Goal: Task Accomplishment & Management: Manage account settings

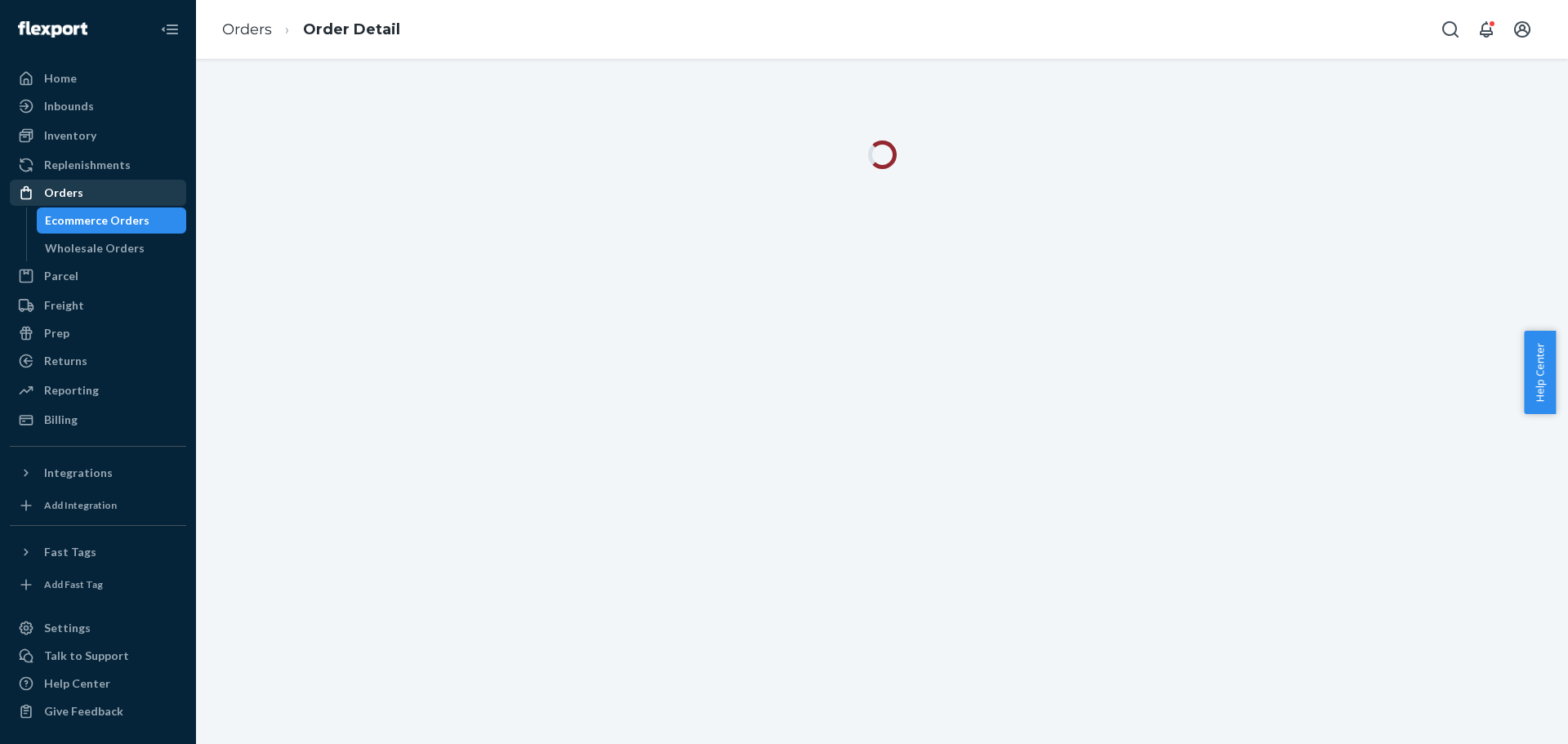
click at [68, 186] on div "Orders" at bounding box center [64, 193] width 39 height 17
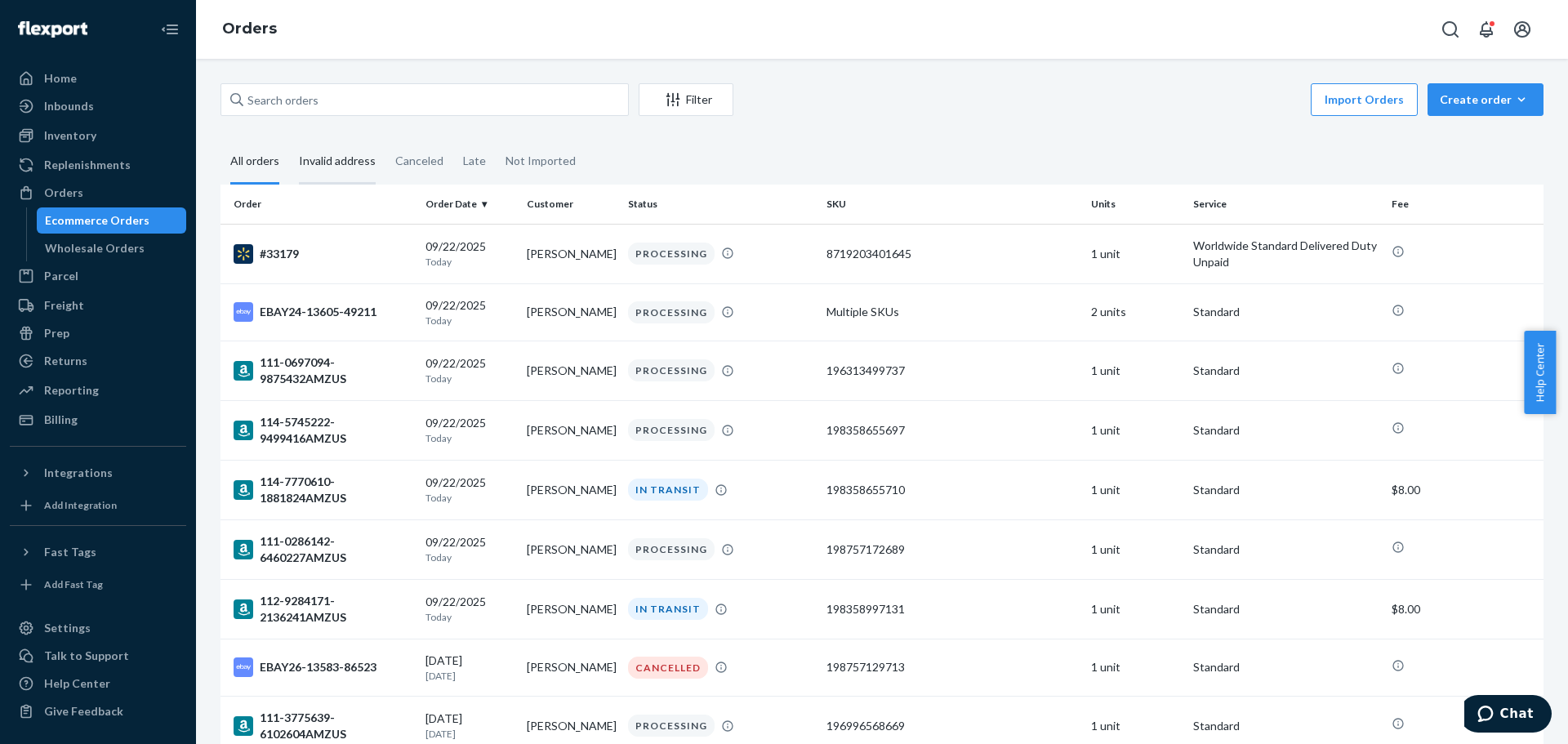
click at [299, 152] on div "Invalid address" at bounding box center [337, 162] width 77 height 45
click at [289, 140] on input "Invalid address" at bounding box center [289, 140] width 0 height 0
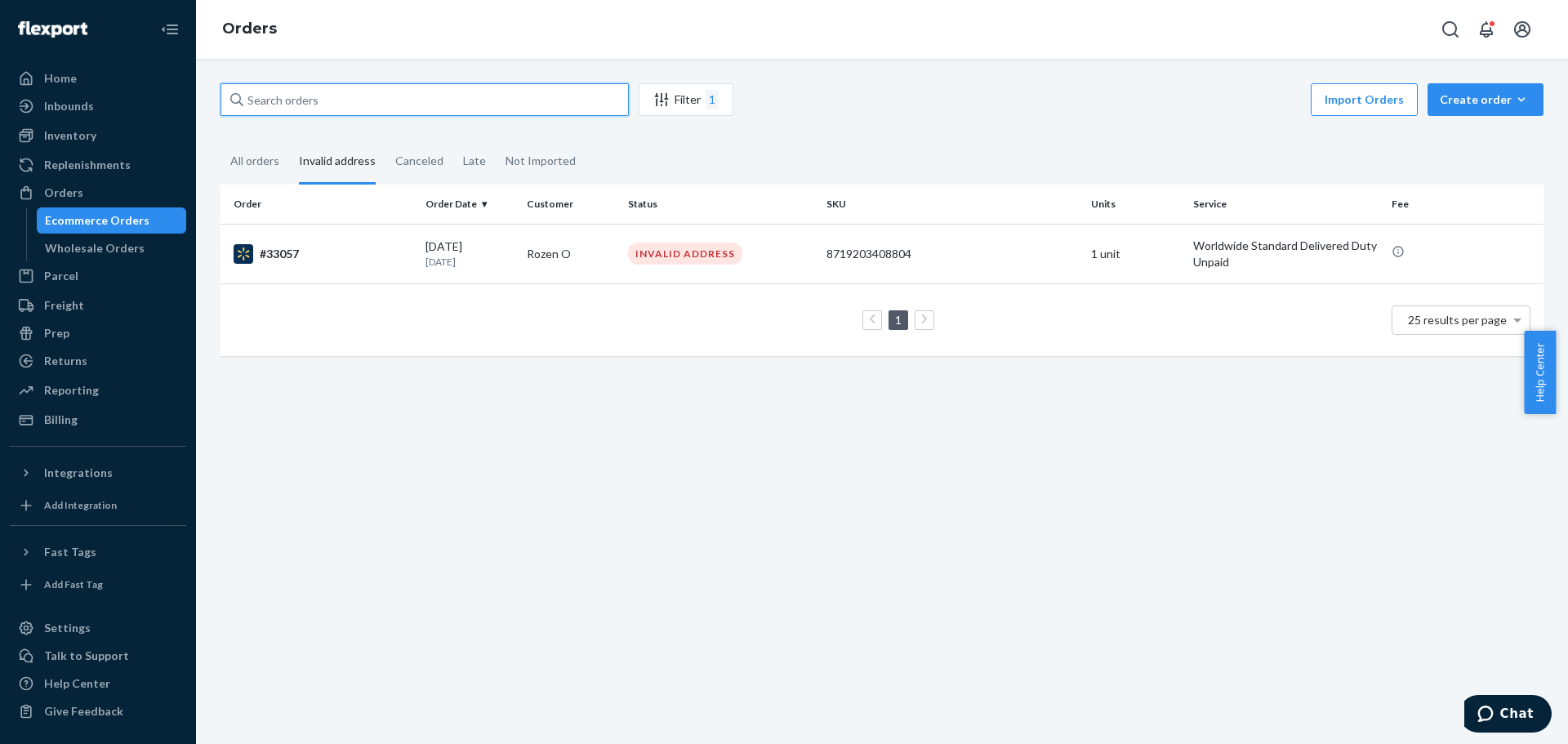
click at [426, 102] on input "text" at bounding box center [425, 99] width 409 height 32
paste input "#32864"
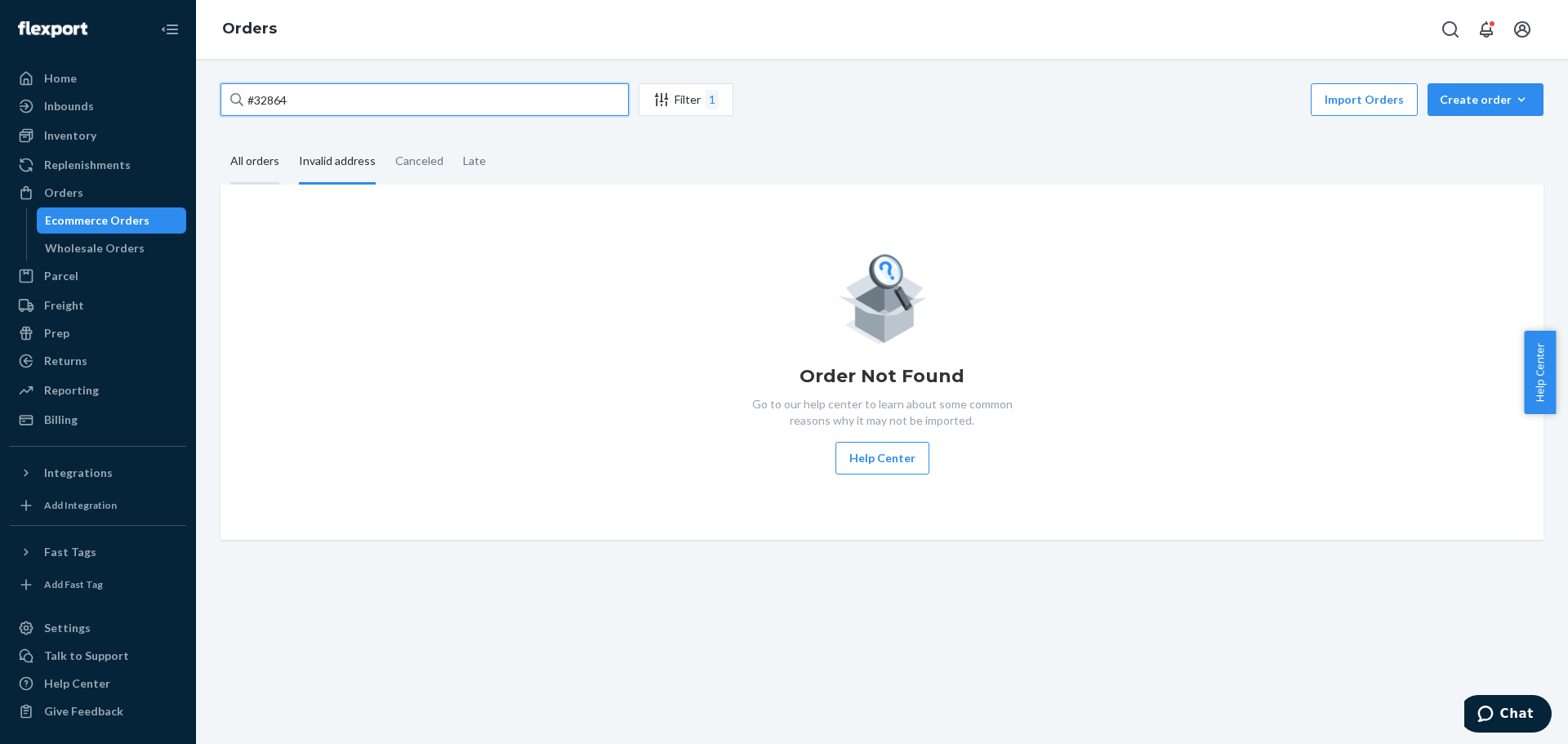
type input "#32864"
click at [253, 161] on div "All orders" at bounding box center [255, 162] width 49 height 45
click at [221, 140] on input "All orders" at bounding box center [221, 140] width 0 height 0
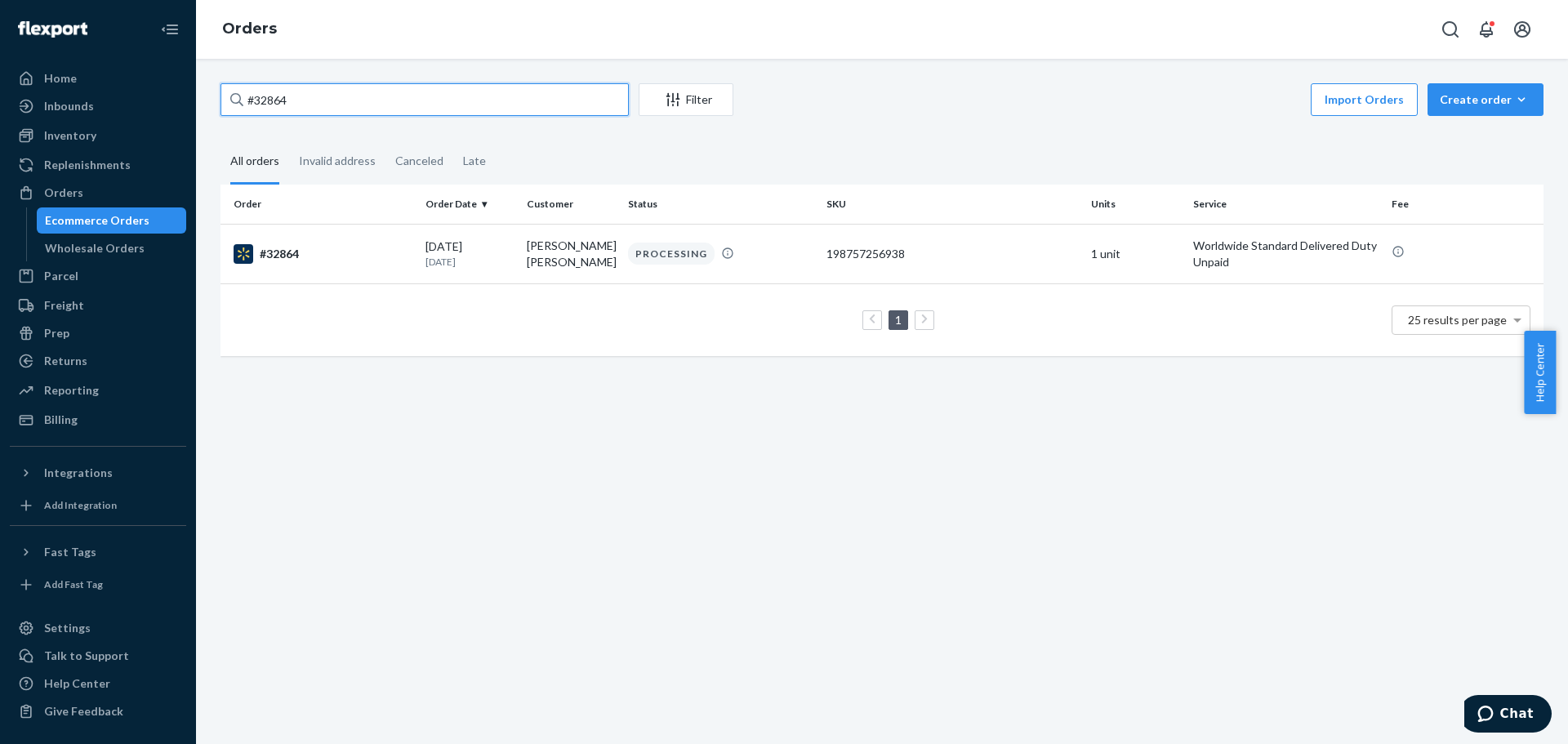
click at [454, 90] on input "#32864" at bounding box center [425, 99] width 409 height 32
click at [354, 166] on div "Invalid address" at bounding box center [337, 162] width 77 height 45
click at [289, 140] on input "Invalid address" at bounding box center [289, 140] width 0 height 0
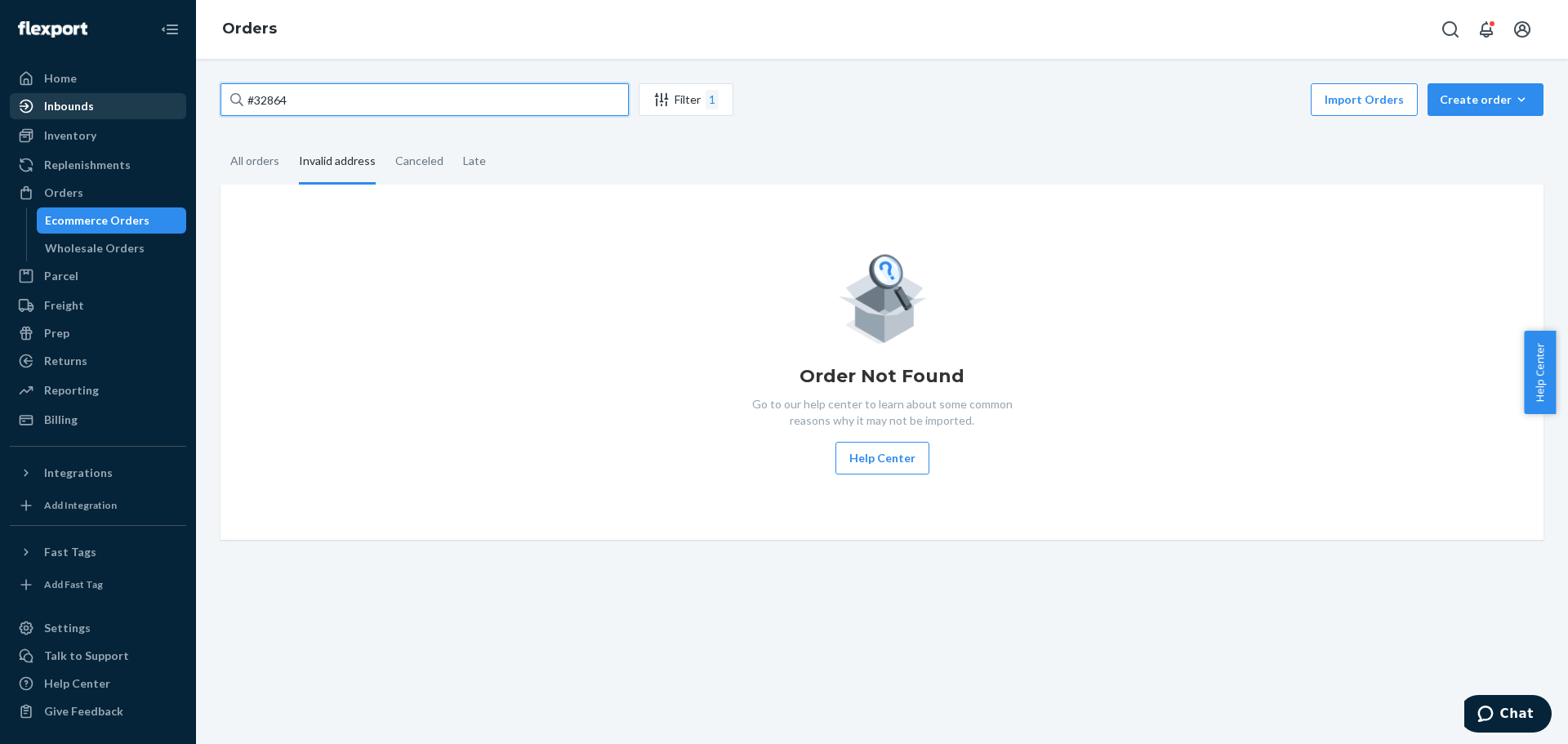
drag, startPoint x: 202, startPoint y: 104, endPoint x: 178, endPoint y: 105, distance: 24.0
click at [178, 104] on div "Home Inbounds Shipping Plans Problems Inventory Products Replenishments Orders …" at bounding box center [784, 372] width 1568 height 744
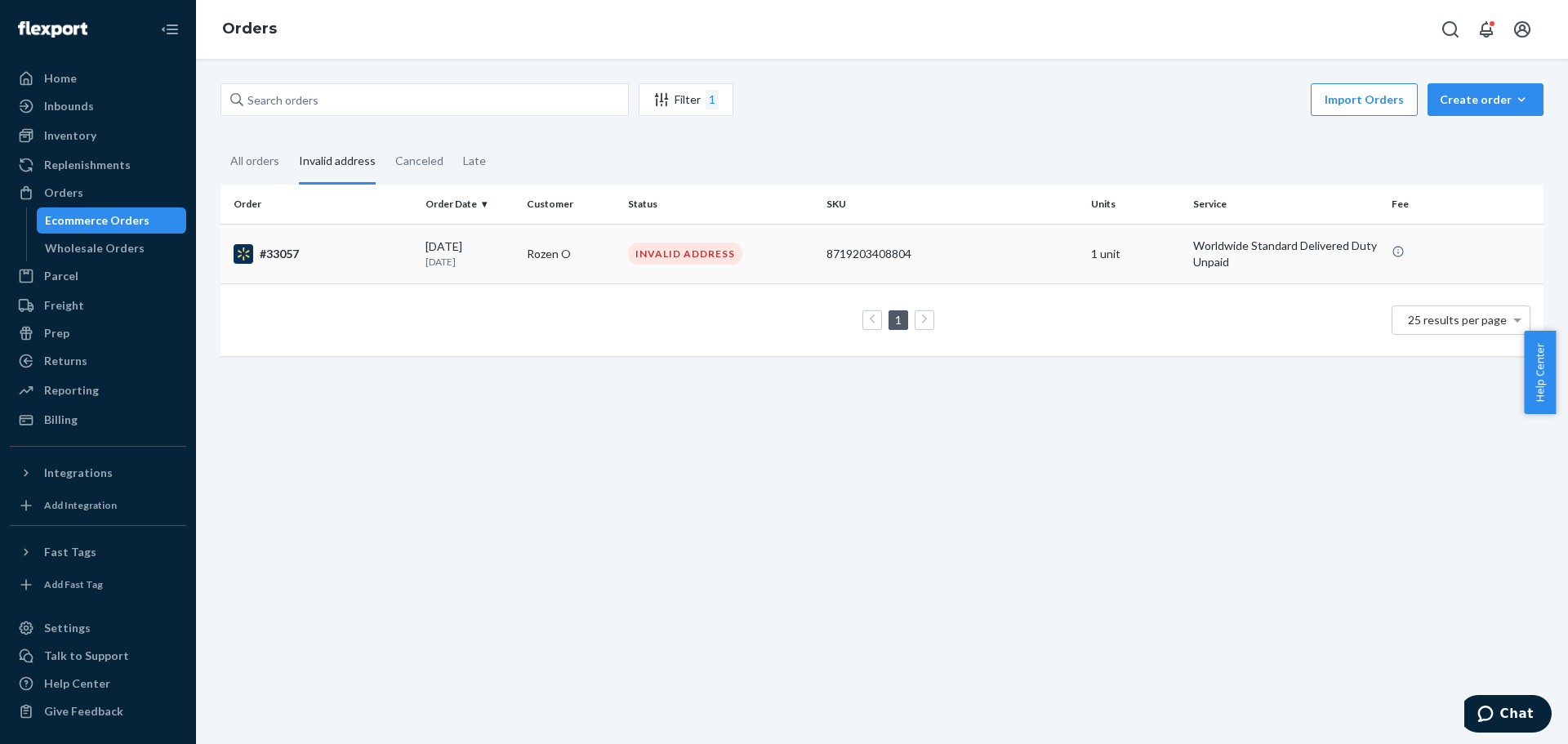
click at [302, 263] on div "#33057" at bounding box center [323, 254] width 179 height 20
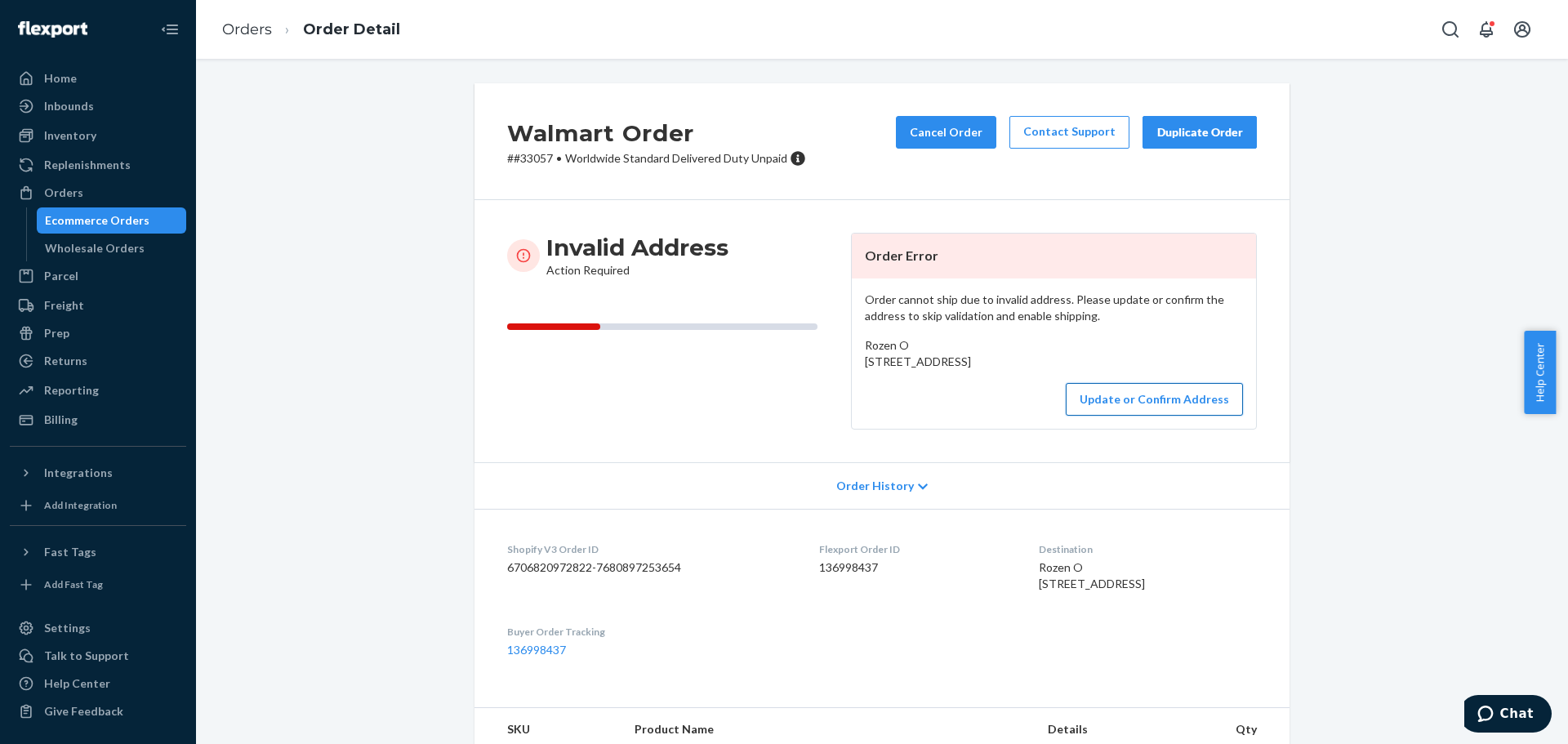
click at [1189, 416] on button "Update or Confirm Address" at bounding box center [1154, 399] width 177 height 32
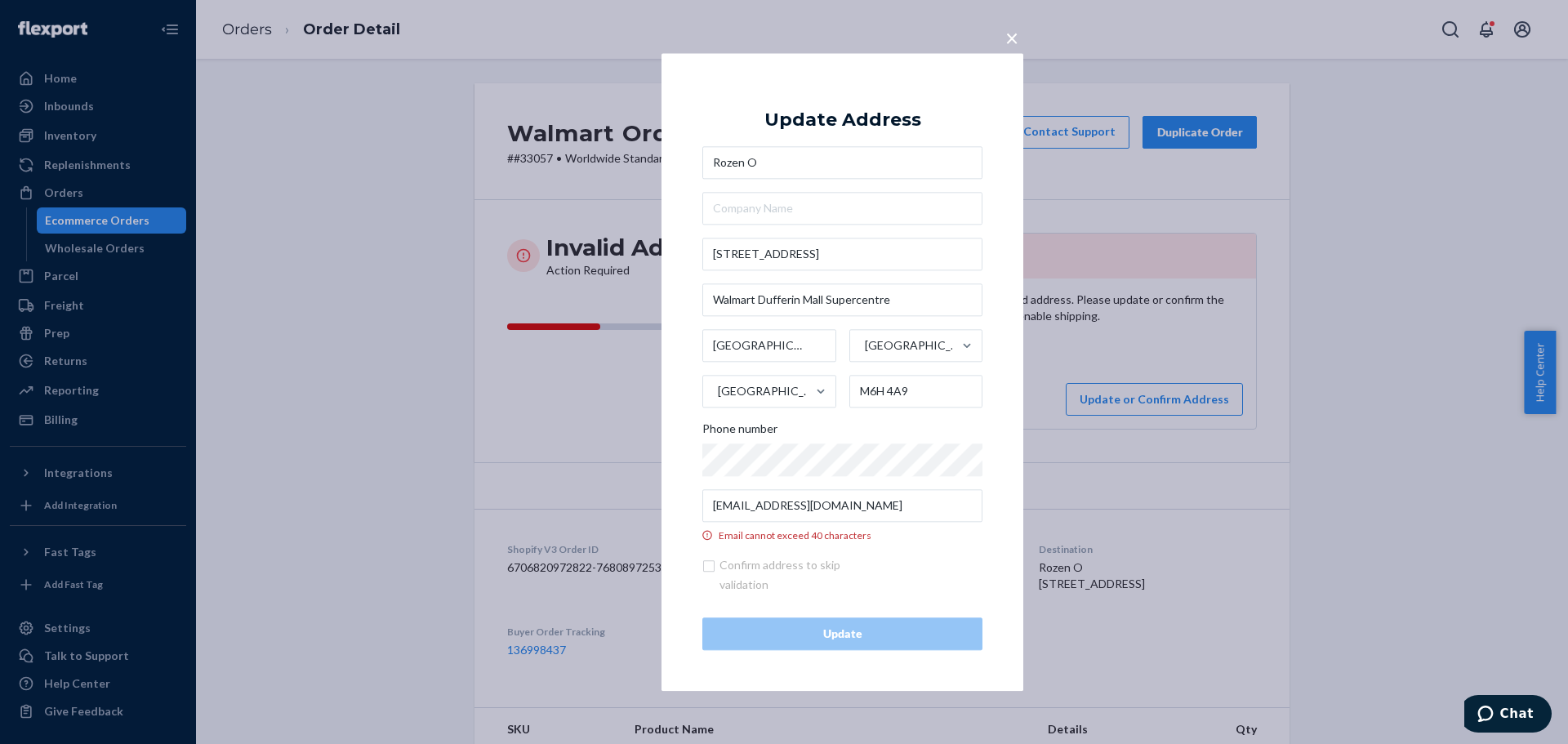
click at [1007, 42] on span "×" at bounding box center [1011, 37] width 13 height 27
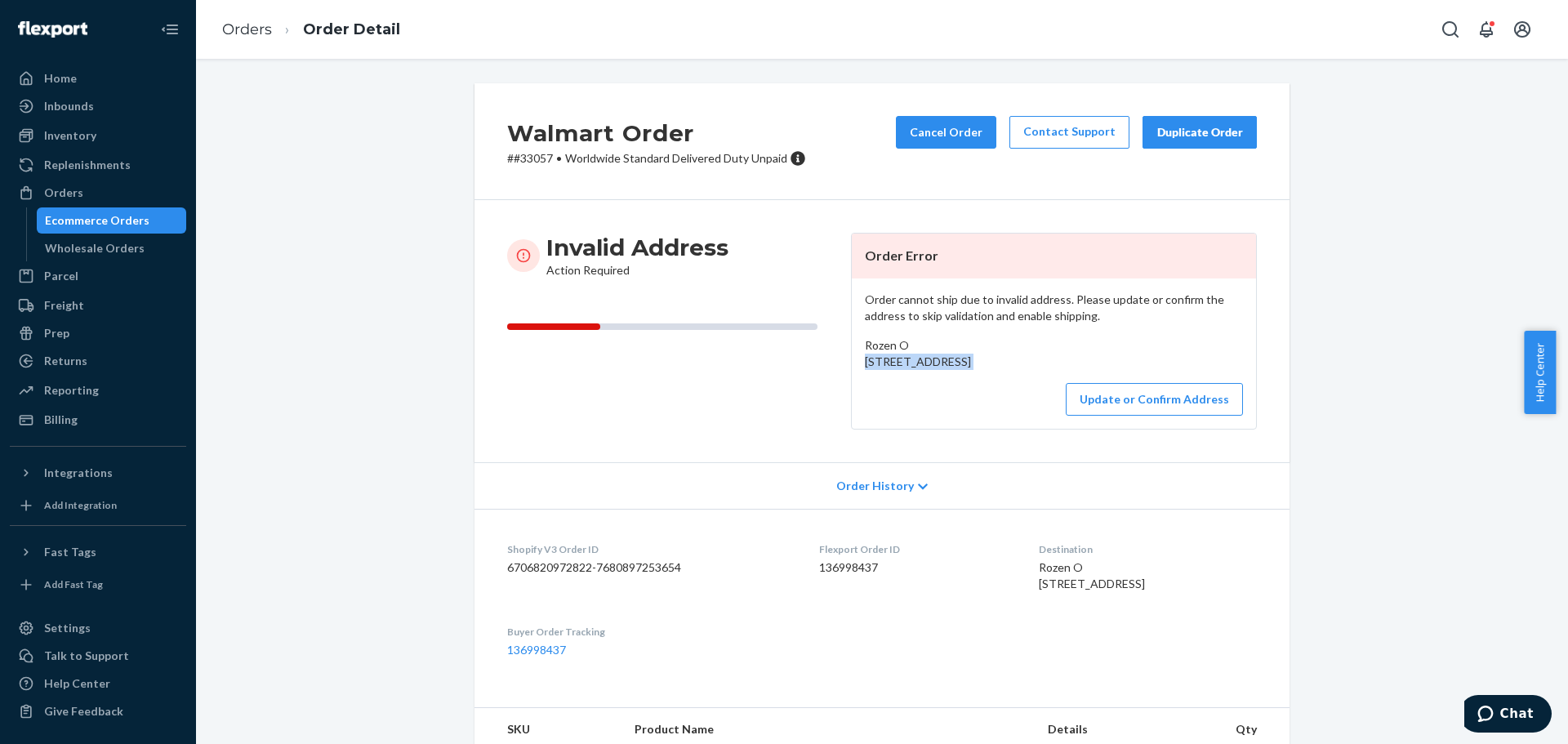
drag, startPoint x: 859, startPoint y: 360, endPoint x: 896, endPoint y: 442, distance: 90.0
click at [896, 429] on div "Order cannot ship due to invalid address. Please update or confirm the address …" at bounding box center [1054, 354] width 405 height 151
copy div "[STREET_ADDRESS]"
click at [1113, 416] on button "Update or Confirm Address" at bounding box center [1154, 399] width 177 height 32
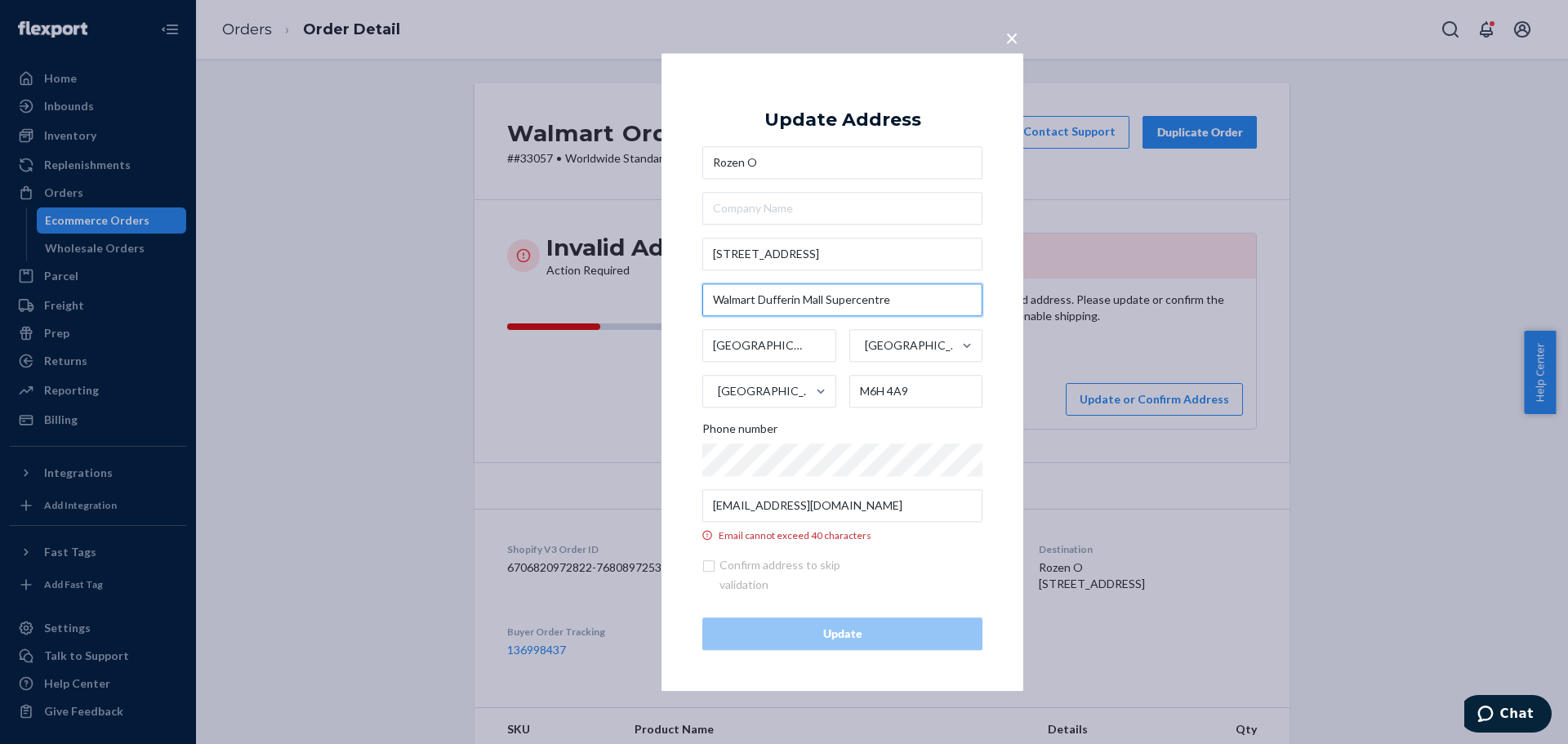
drag, startPoint x: 910, startPoint y: 303, endPoint x: 701, endPoint y: 302, distance: 209.0
click at [701, 302] on div "× Update Address Rozen O [STREET_ADDRESS] Phone number [EMAIL_ADDRESS][DOMAIN_N…" at bounding box center [843, 372] width 362 height 637
click at [781, 206] on input "text" at bounding box center [842, 207] width 281 height 32
paste input "Walmart Dufferin Mall Supercentre"
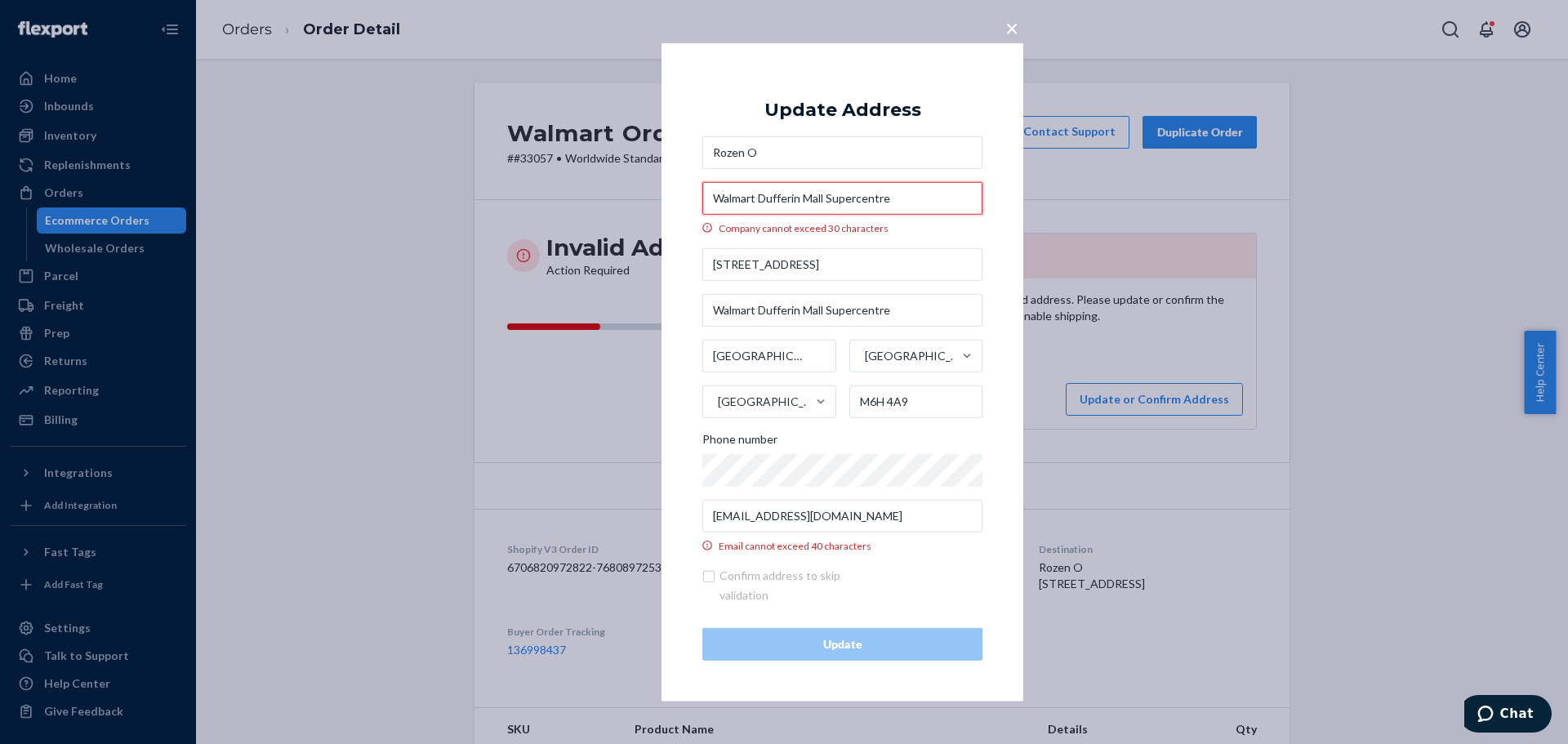
type input "Walmart Dufferin Mall Supercentre"
drag, startPoint x: 798, startPoint y: 266, endPoint x: 690, endPoint y: 274, distance: 108.3
click at [690, 274] on div "× Update Address Rozen O Walmart Dufferin Mall Supercentre Company cannot excee…" at bounding box center [843, 371] width 362 height 658
drag, startPoint x: 891, startPoint y: 318, endPoint x: 642, endPoint y: 320, distance: 249.0
click at [642, 320] on div "× Update Address Rozen O Walmart Dufferin Mall Supercentre Company cannot excee…" at bounding box center [784, 372] width 1568 height 744
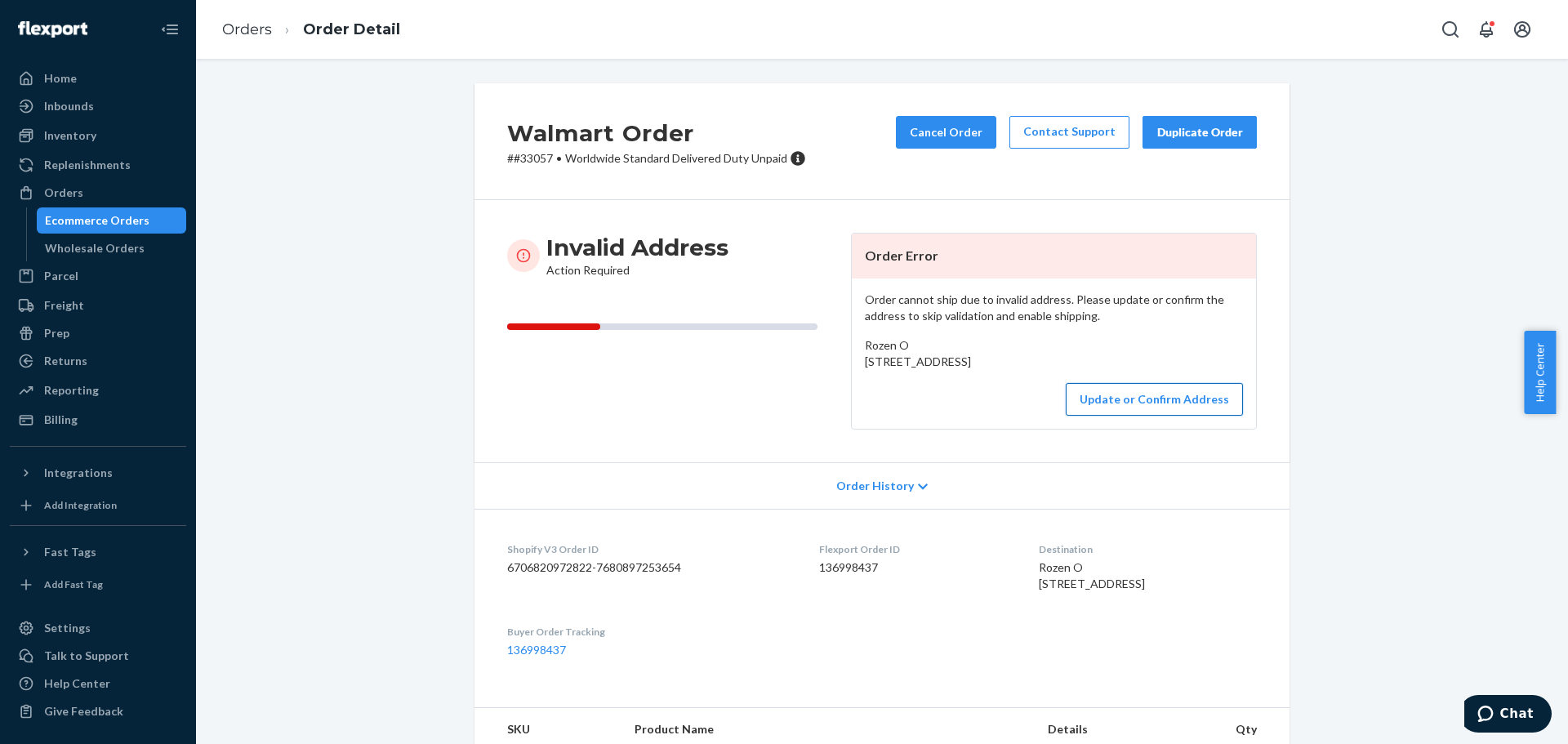
click at [1135, 416] on button "Update or Confirm Address" at bounding box center [1154, 399] width 177 height 32
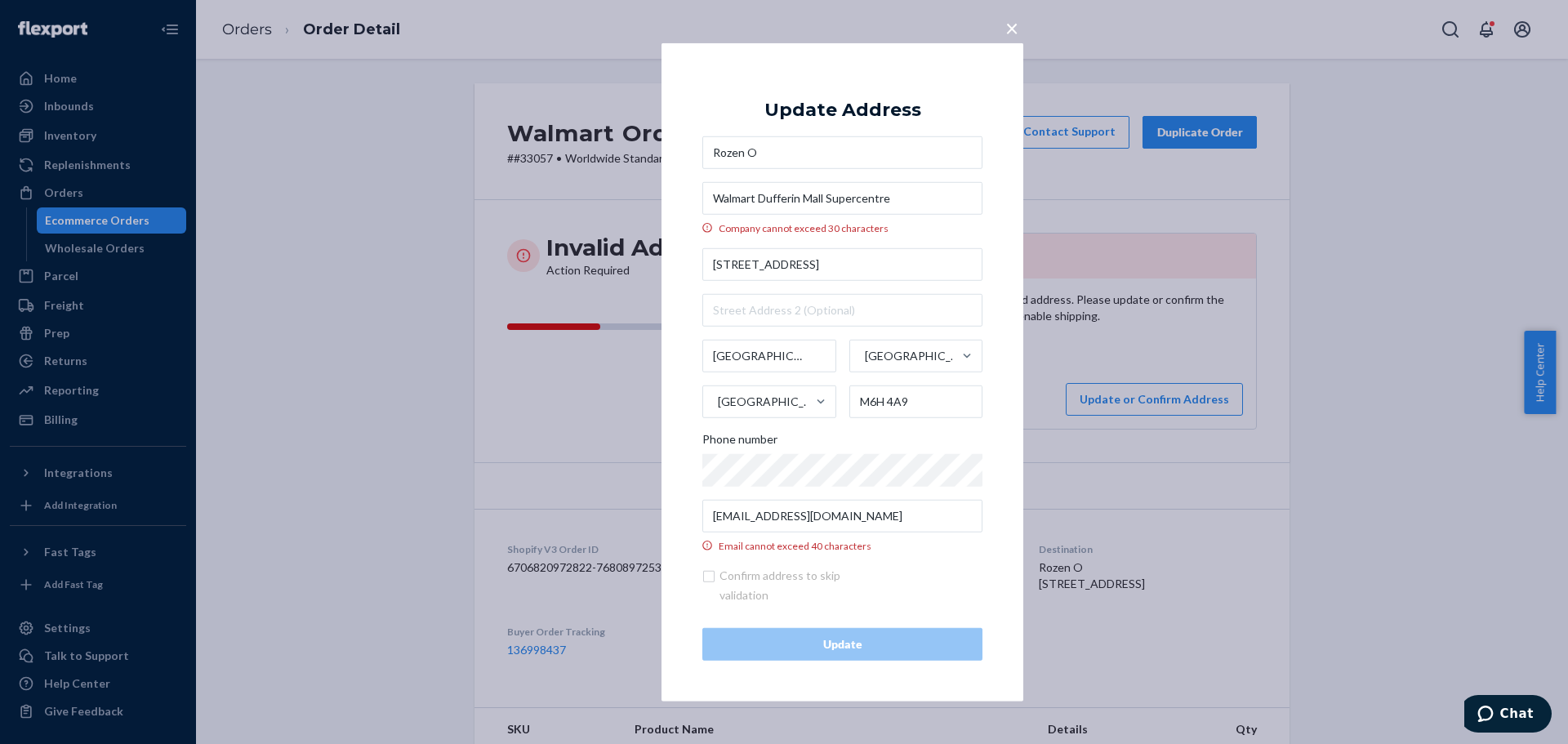
click at [1013, 31] on span "×" at bounding box center [1011, 26] width 13 height 27
